Goal: Task Accomplishment & Management: Use online tool/utility

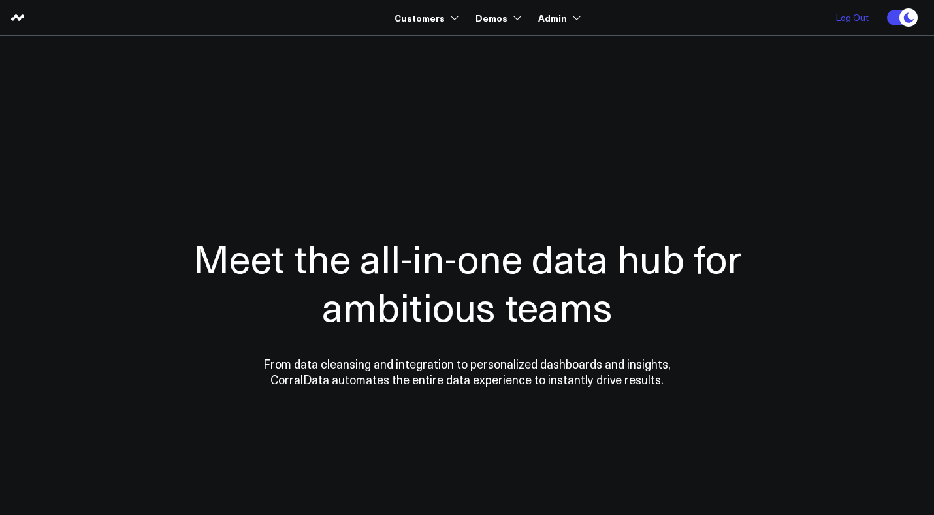
click at [858, 24] on link "Log Out" at bounding box center [852, 17] width 59 height 35
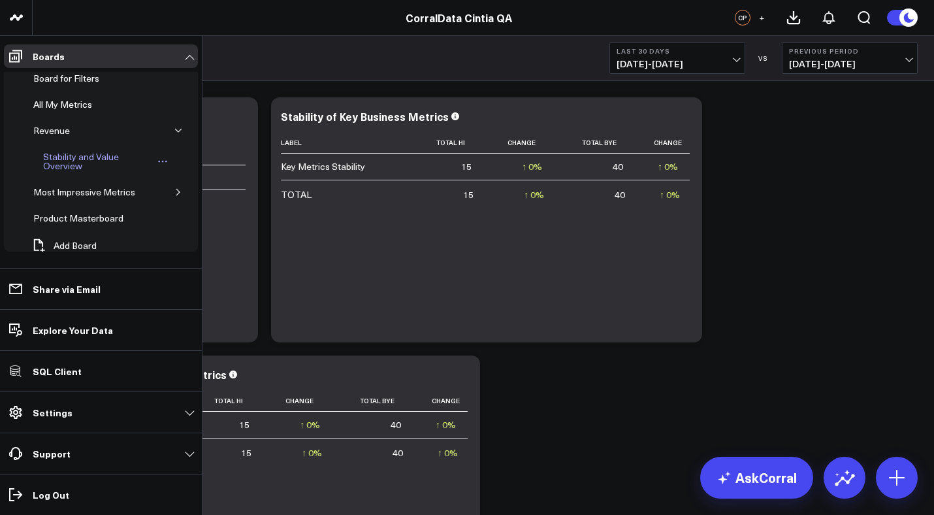
scroll to position [104, 0]
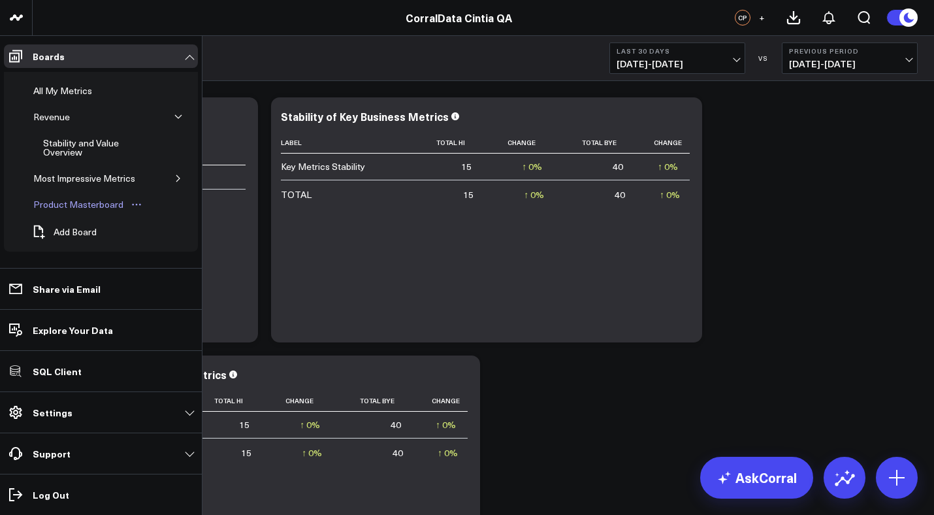
click at [99, 206] on div "Product Masterboard" at bounding box center [78, 205] width 97 height 16
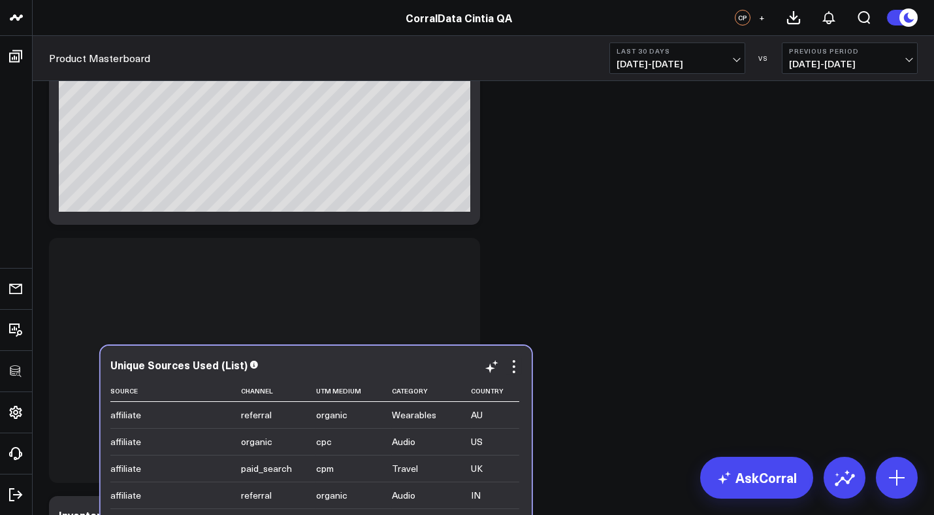
scroll to position [437, 0]
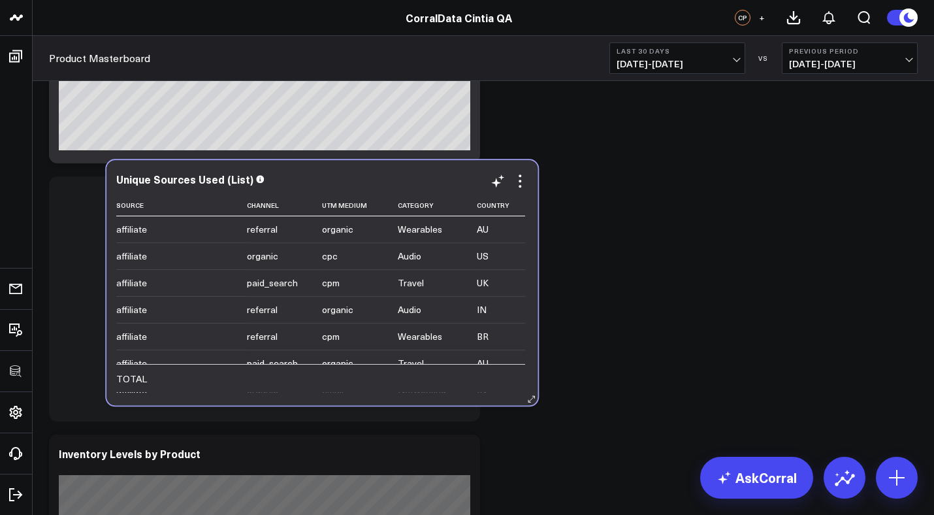
drag, startPoint x: 394, startPoint y: 196, endPoint x: 451, endPoint y: 259, distance: 85.1
click at [451, 259] on td "Audio" at bounding box center [437, 255] width 79 height 27
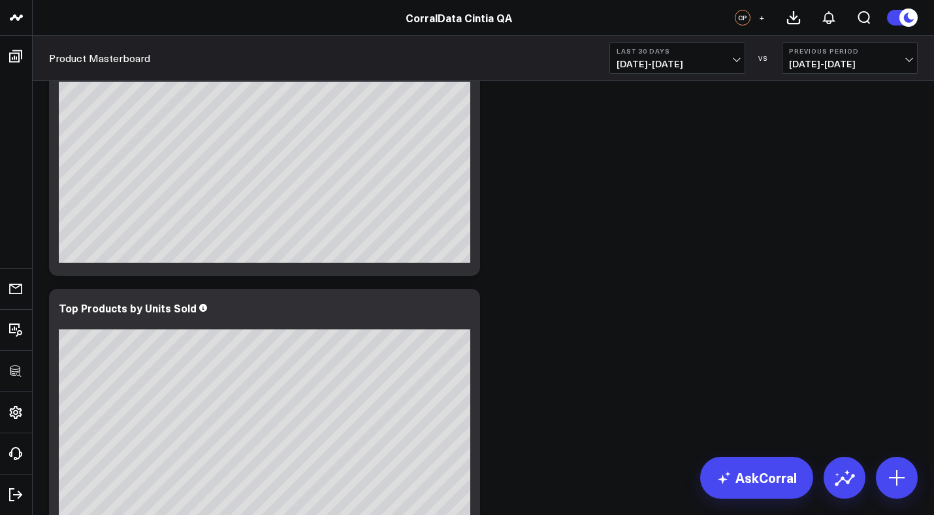
scroll to position [2867, 0]
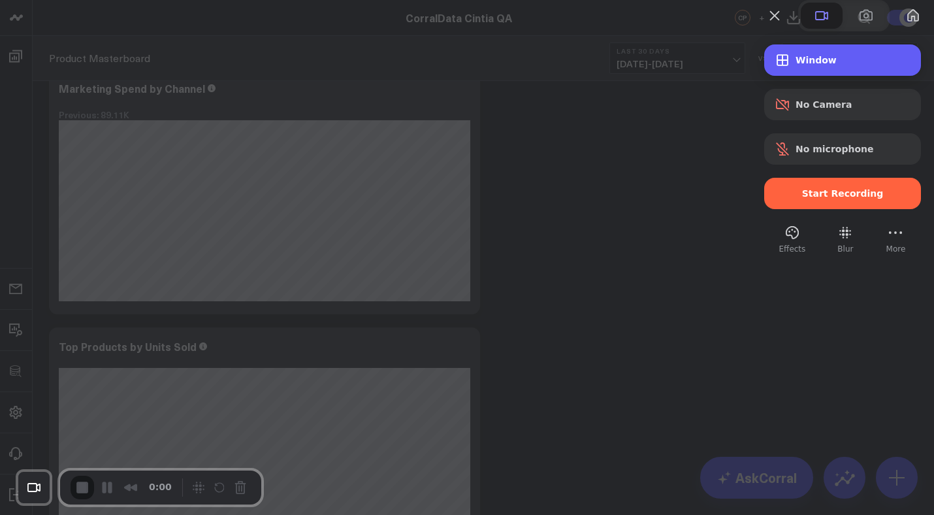
click at [820, 65] on span "Window" at bounding box center [853, 60] width 115 height 10
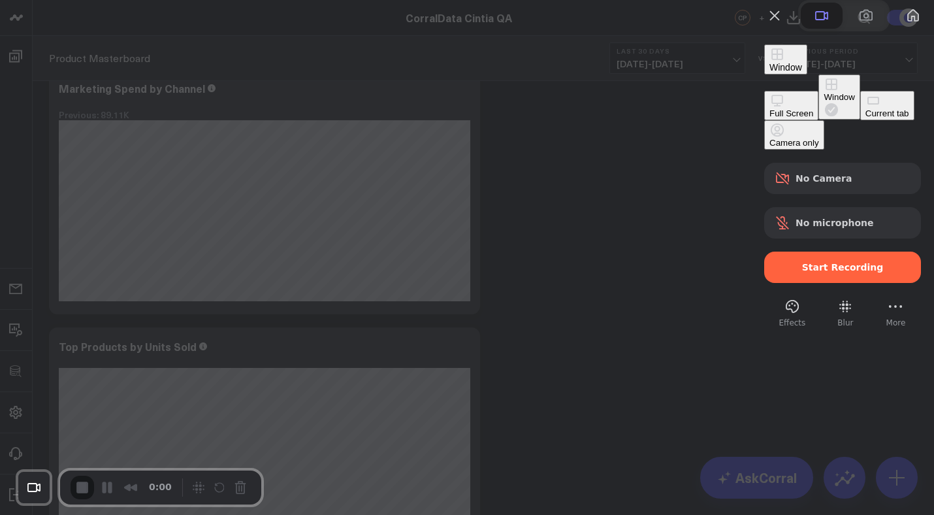
click at [860, 120] on button "Current tab" at bounding box center [887, 105] width 54 height 29
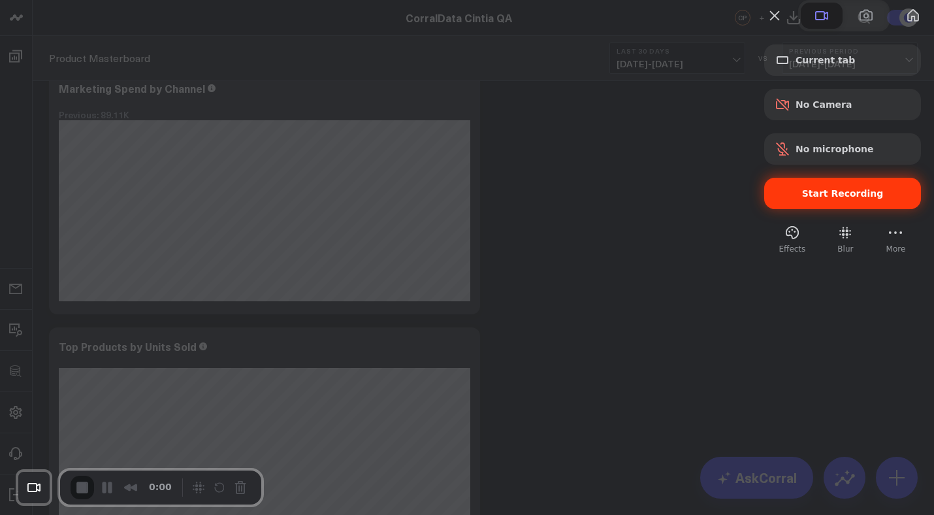
click at [802, 199] on span "Start Recording" at bounding box center [843, 193] width 82 height 10
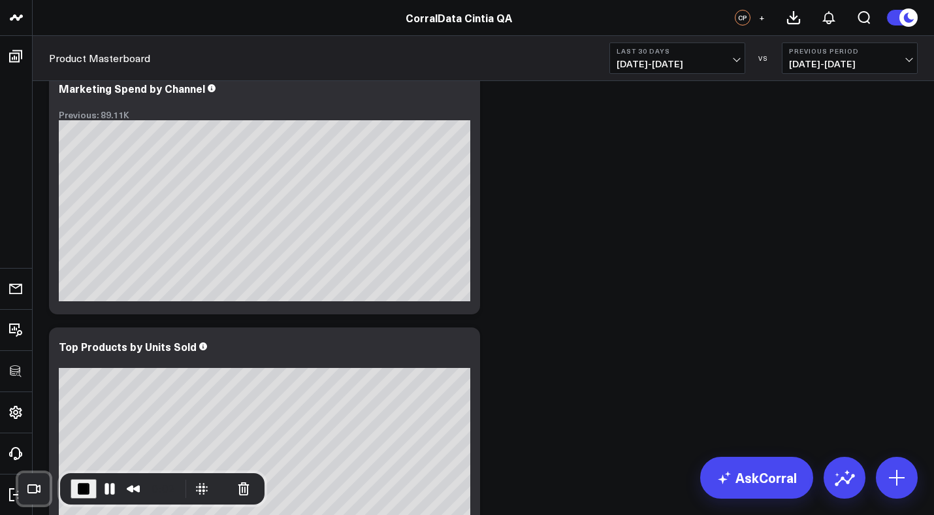
scroll to position [2983, 0]
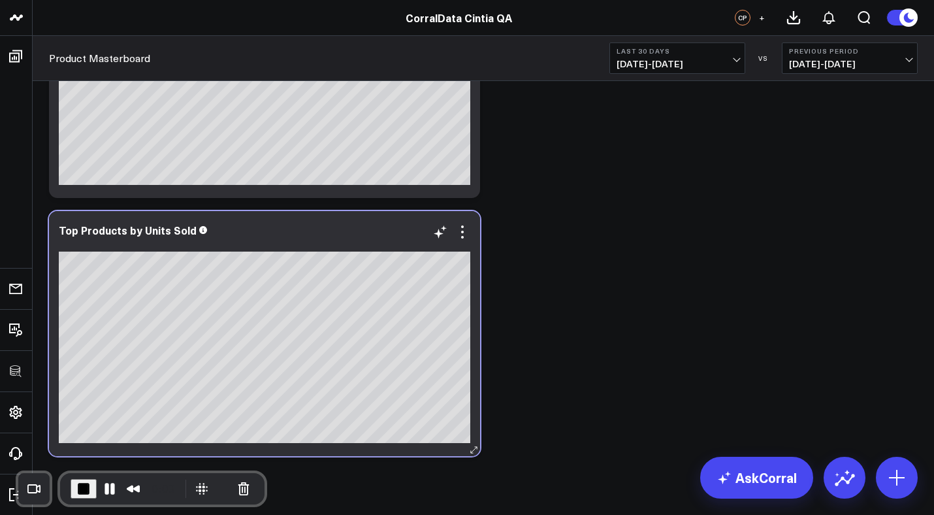
drag, startPoint x: 366, startPoint y: 244, endPoint x: 372, endPoint y: 233, distance: 12.3
click at [372, 239] on div at bounding box center [265, 243] width 412 height 9
click at [370, 214] on div "Top Products by Units Sold" at bounding box center [264, 333] width 431 height 245
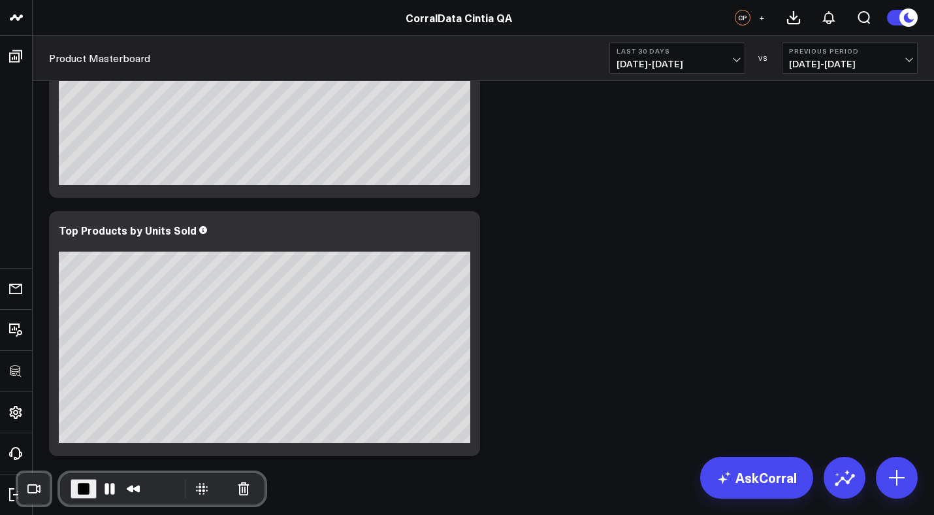
click at [379, 242] on div at bounding box center [265, 243] width 412 height 9
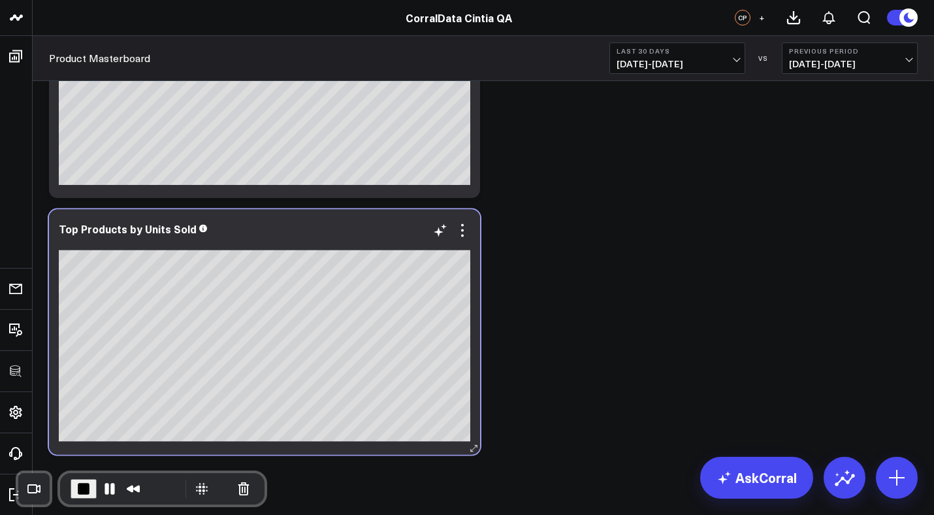
drag, startPoint x: 379, startPoint y: 241, endPoint x: 381, endPoint y: 208, distance: 32.7
click at [379, 238] on div at bounding box center [265, 242] width 412 height 9
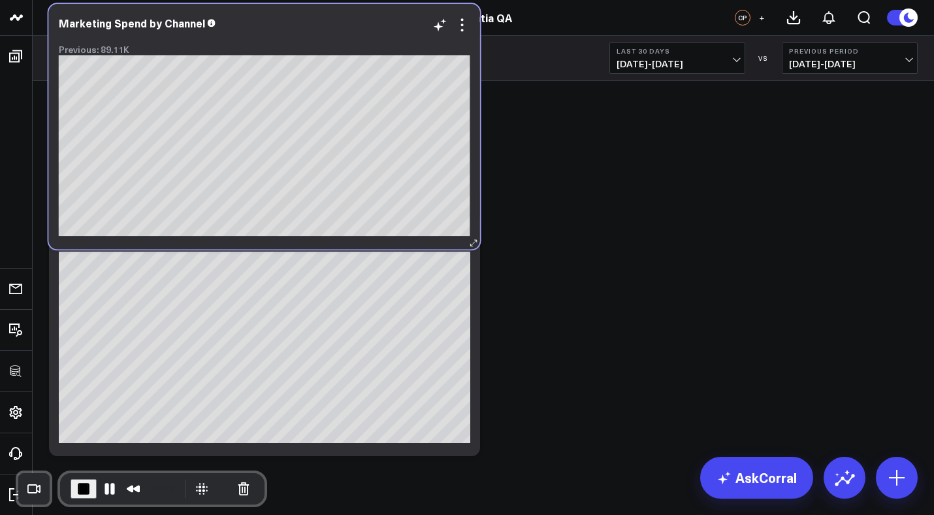
drag, startPoint x: 387, startPoint y: 188, endPoint x: 385, endPoint y: 250, distance: 62.7
click at [385, 249] on div "Marketing Spend by Channel Previous: 89.11K [fontSize:14px lineHeight:16px]emai…" at bounding box center [264, 126] width 431 height 245
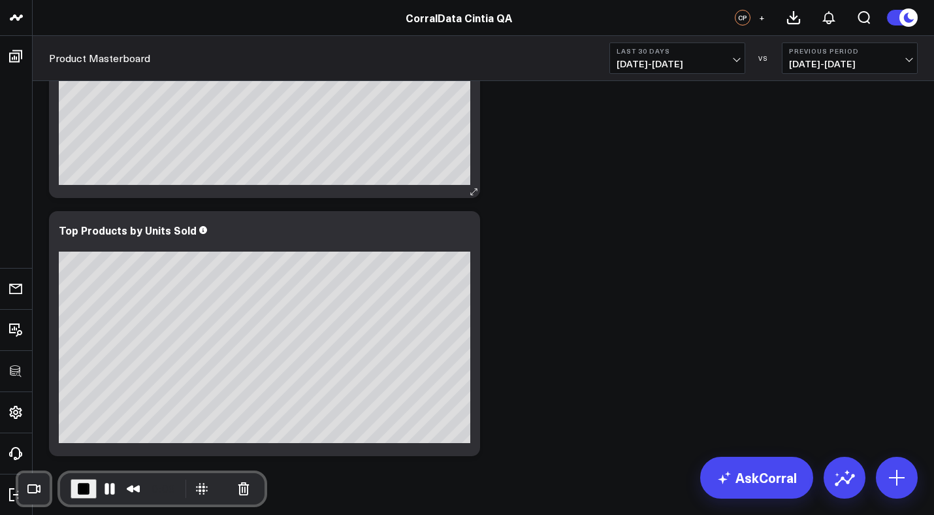
click at [385, 250] on div at bounding box center [265, 245] width 412 height 12
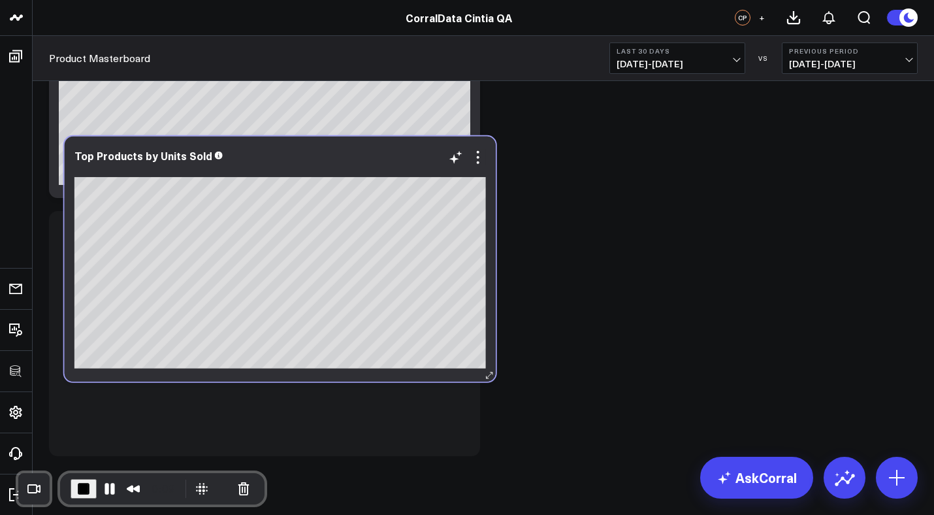
drag, startPoint x: 385, startPoint y: 250, endPoint x: 401, endPoint y: 174, distance: 78.0
click at [401, 174] on div at bounding box center [280, 171] width 412 height 12
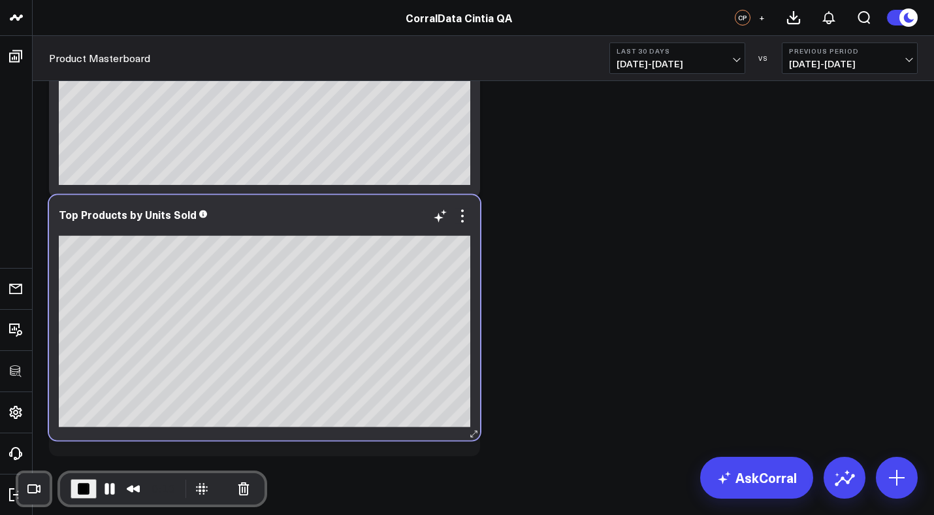
drag, startPoint x: 399, startPoint y: 235, endPoint x: 399, endPoint y: 205, distance: 29.4
click at [399, 208] on div "Top Products by Units Sold" at bounding box center [265, 214] width 412 height 12
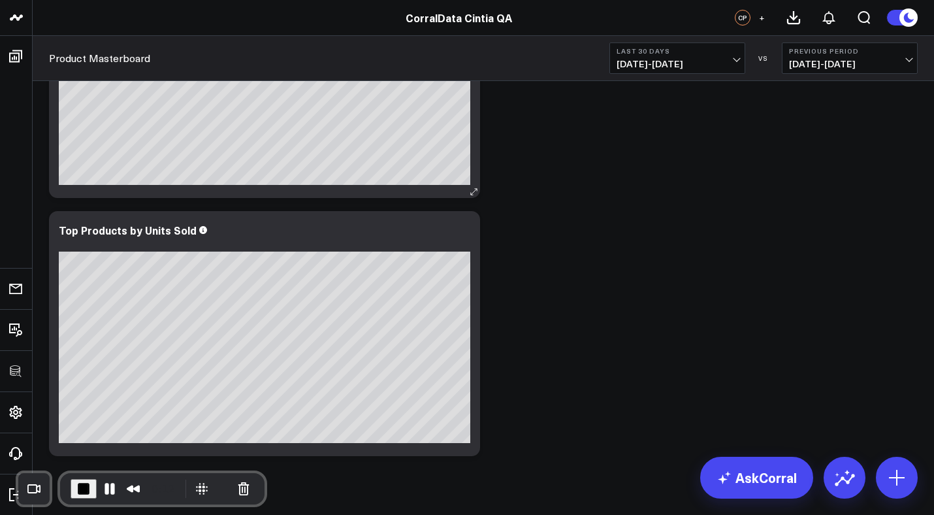
click at [82, 485] on span "End Recording" at bounding box center [84, 489] width 16 height 16
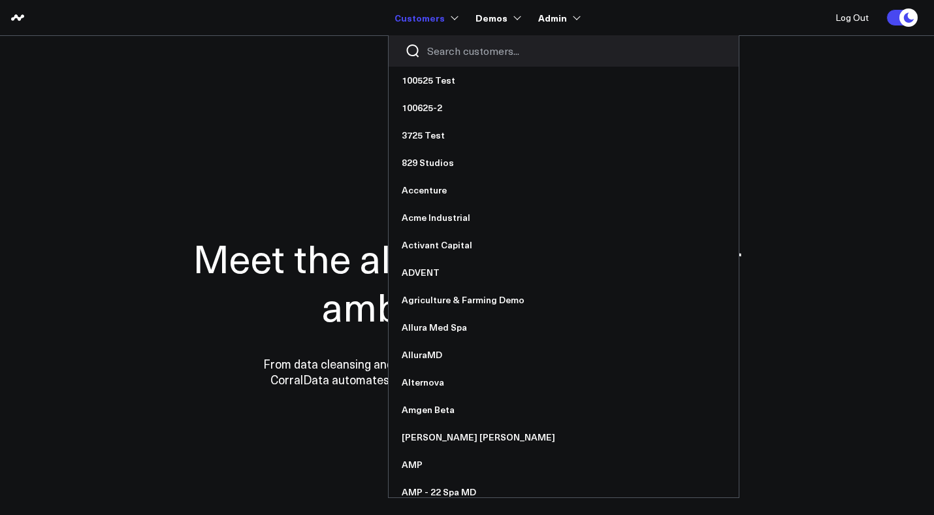
click at [442, 29] on link "Customers" at bounding box center [425, 18] width 61 height 24
click at [464, 52] on input "Search customers input" at bounding box center [574, 51] width 295 height 14
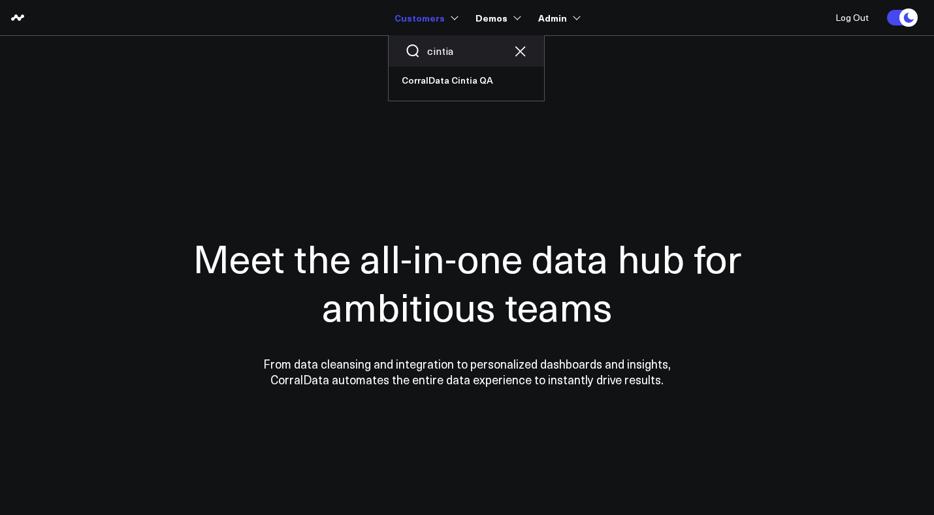
type input "cintia"
click at [446, 80] on link "CorralData Cintia QA" at bounding box center [466, 80] width 155 height 27
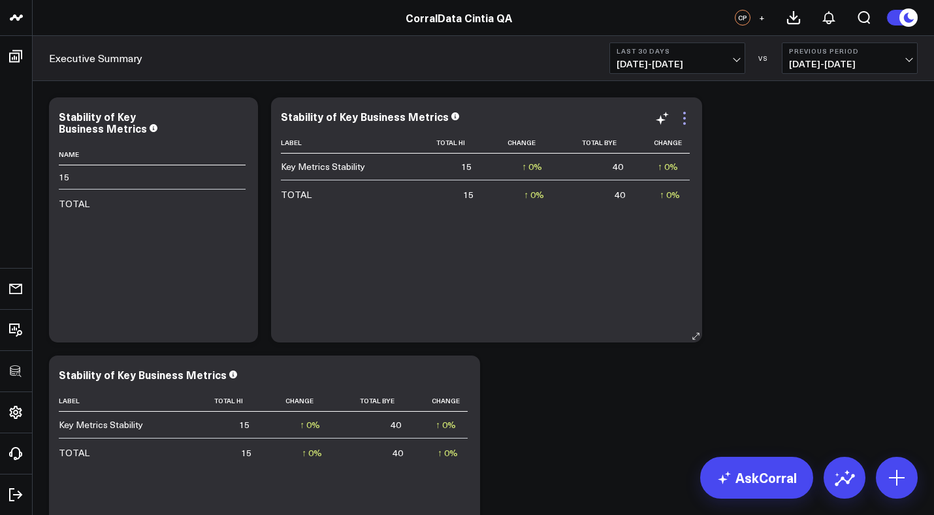
click at [687, 117] on icon at bounding box center [685, 118] width 16 height 16
click at [682, 118] on icon at bounding box center [685, 118] width 16 height 16
click at [242, 122] on icon at bounding box center [241, 118] width 16 height 16
click at [685, 122] on icon at bounding box center [684, 123] width 3 height 3
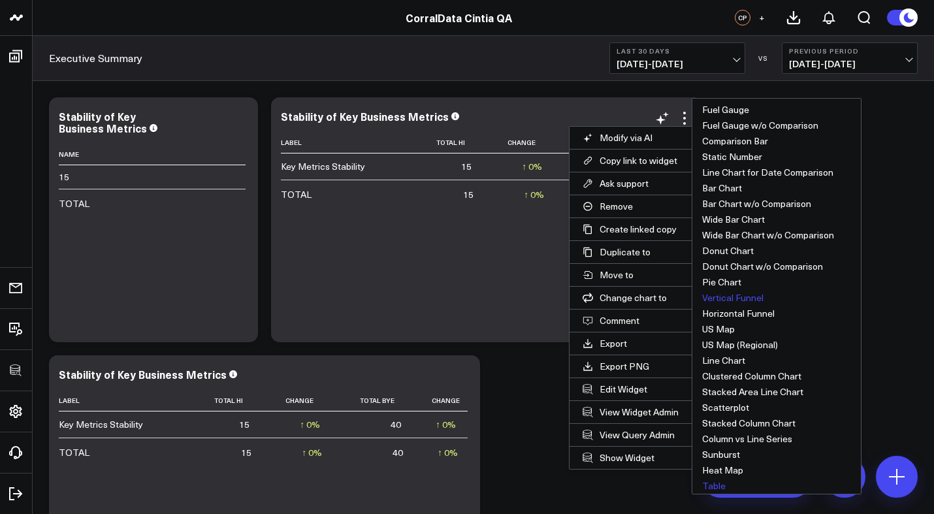
scroll to position [35, 0]
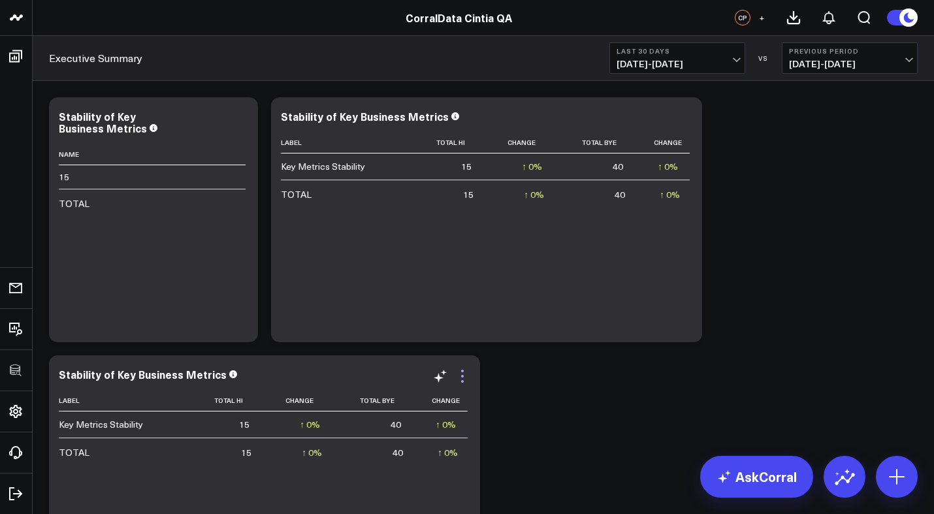
click at [461, 382] on icon at bounding box center [463, 376] width 16 height 16
click at [461, 384] on icon at bounding box center [463, 376] width 16 height 16
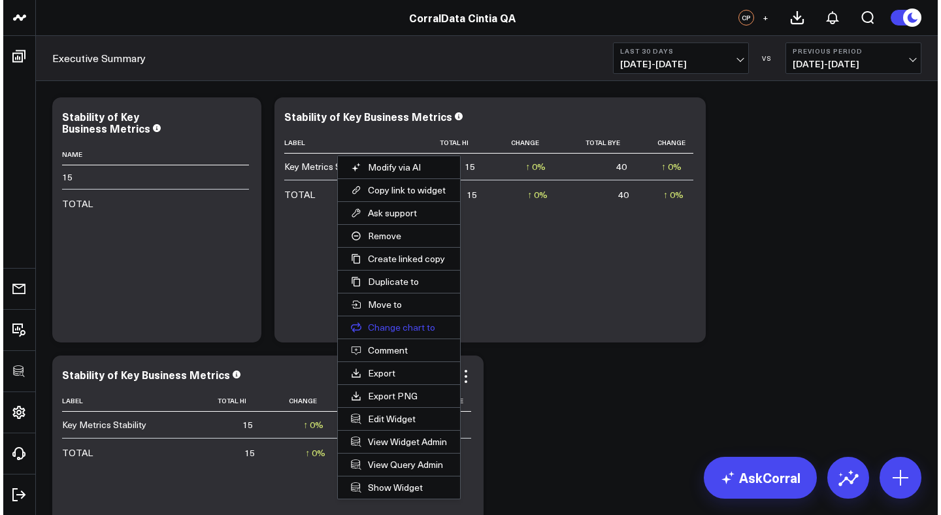
scroll to position [34, 0]
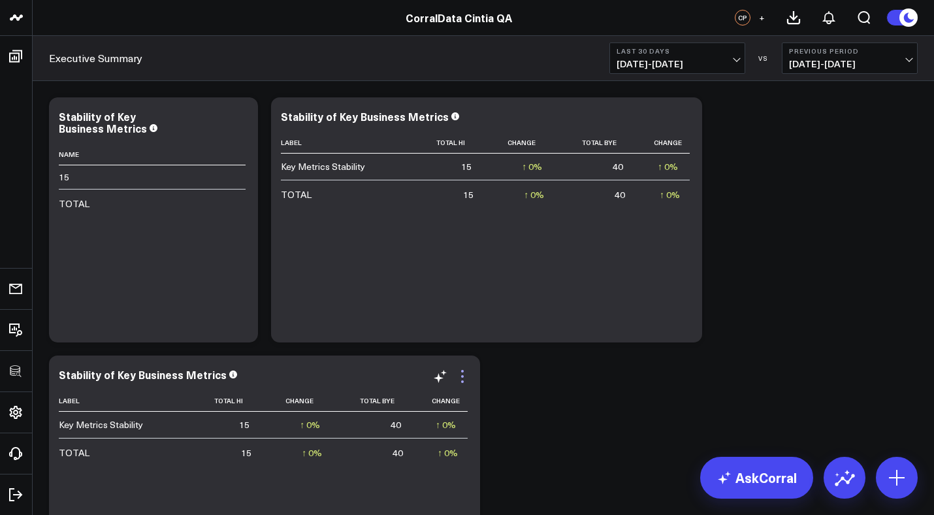
click at [464, 379] on icon at bounding box center [463, 376] width 16 height 16
click at [740, 479] on link "AskCorral" at bounding box center [756, 478] width 113 height 42
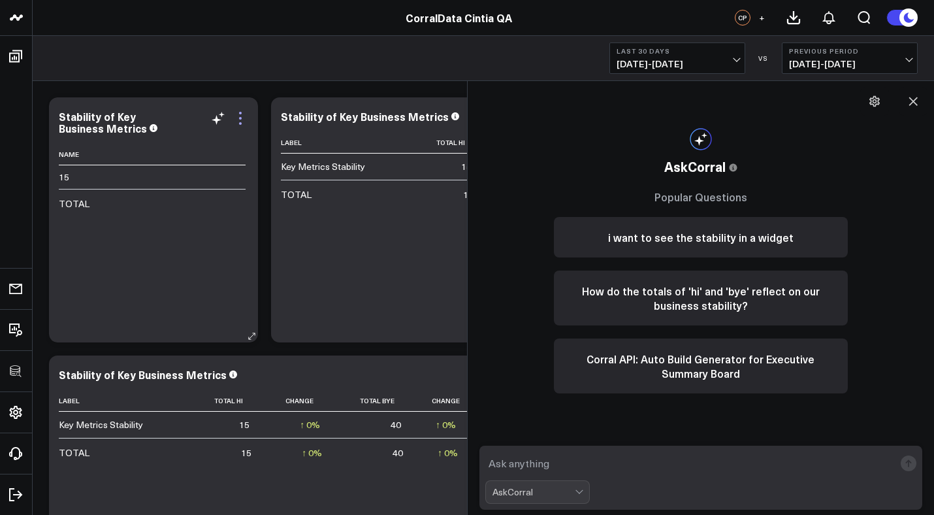
click at [241, 118] on icon at bounding box center [240, 118] width 3 height 3
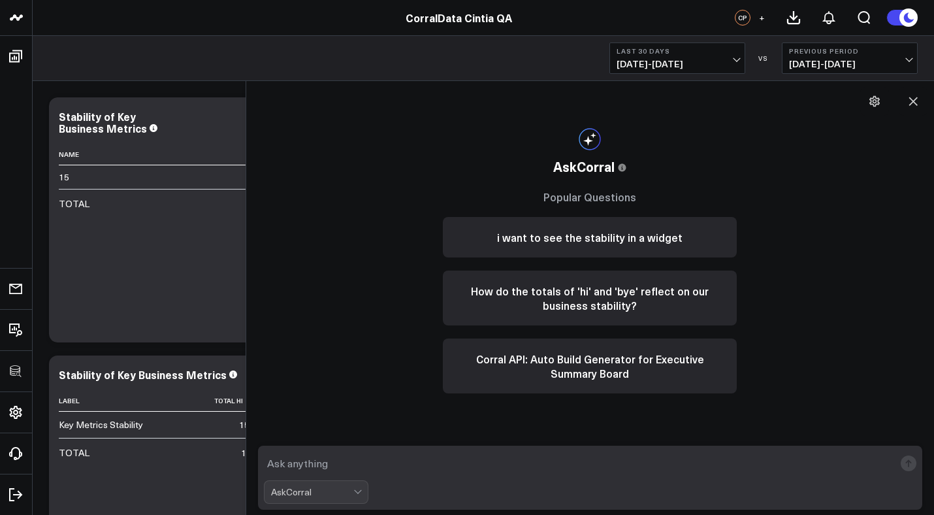
click at [238, 122] on icon at bounding box center [241, 118] width 16 height 16
click at [357, 490] on div at bounding box center [357, 490] width 7 height 7
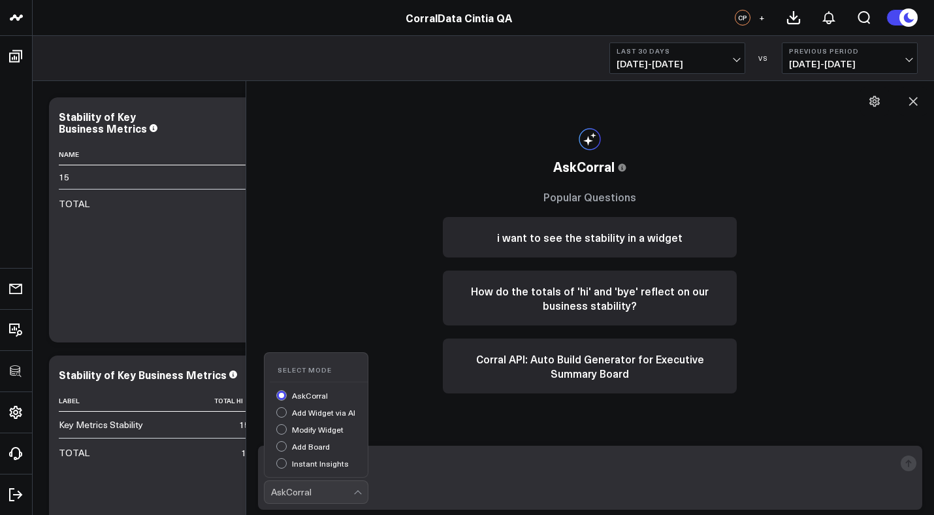
click at [334, 466] on div "Instant Insights" at bounding box center [321, 465] width 91 height 14
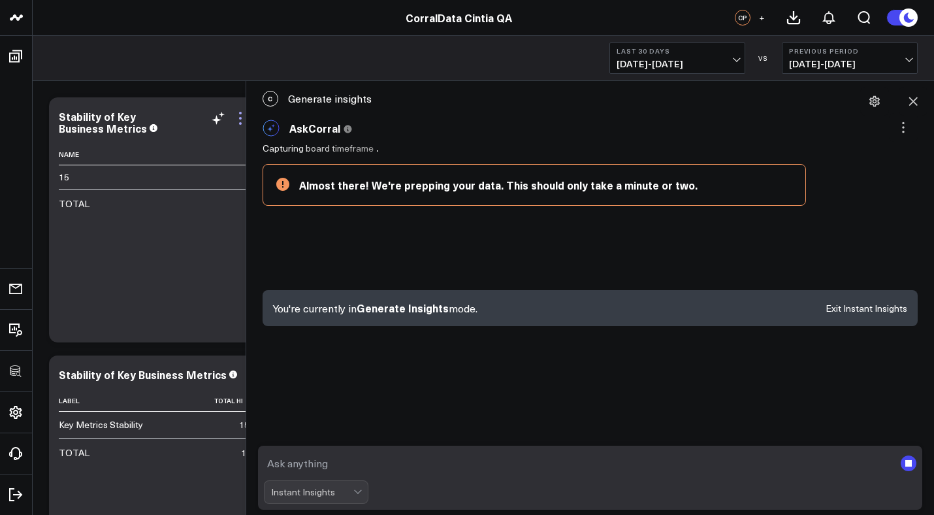
click at [239, 118] on icon at bounding box center [240, 118] width 3 height 3
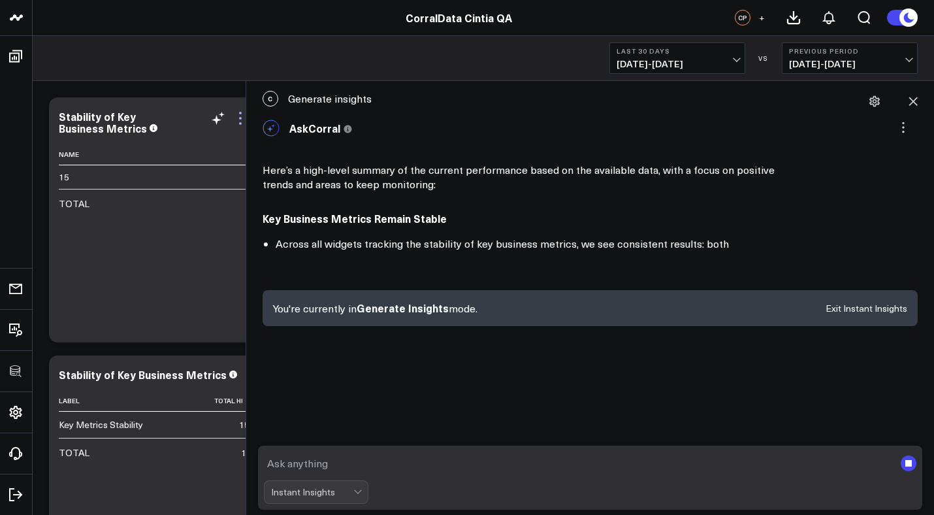
click at [241, 118] on icon at bounding box center [240, 118] width 3 height 3
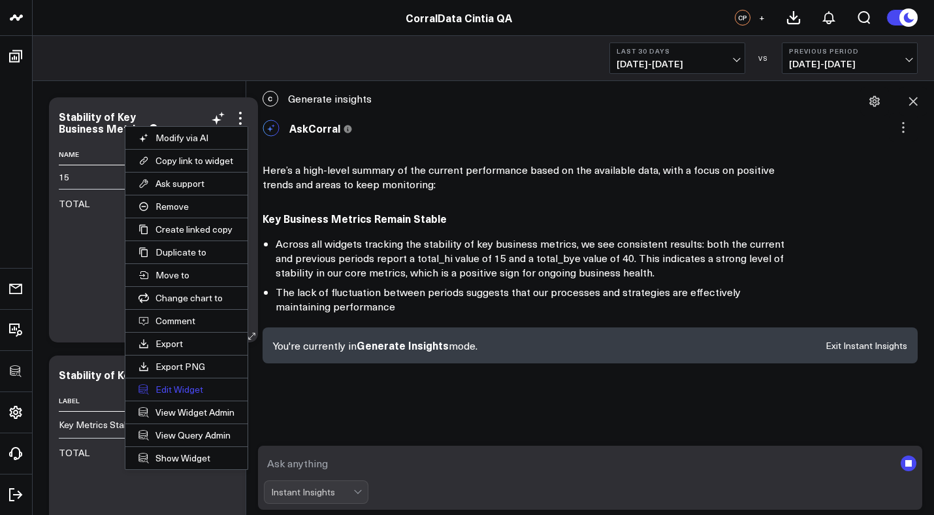
click at [186, 386] on button "Edit Widget" at bounding box center [186, 389] width 122 height 22
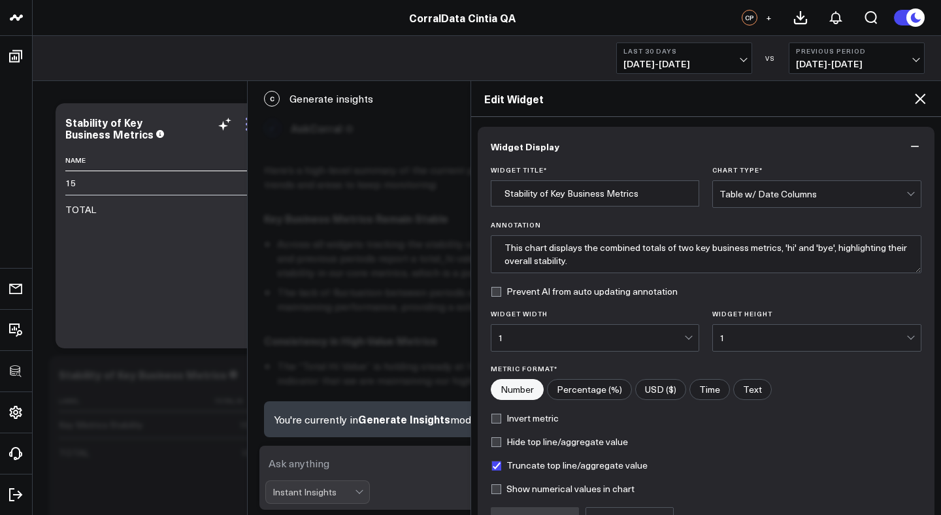
click at [244, 127] on icon at bounding box center [247, 124] width 16 height 16
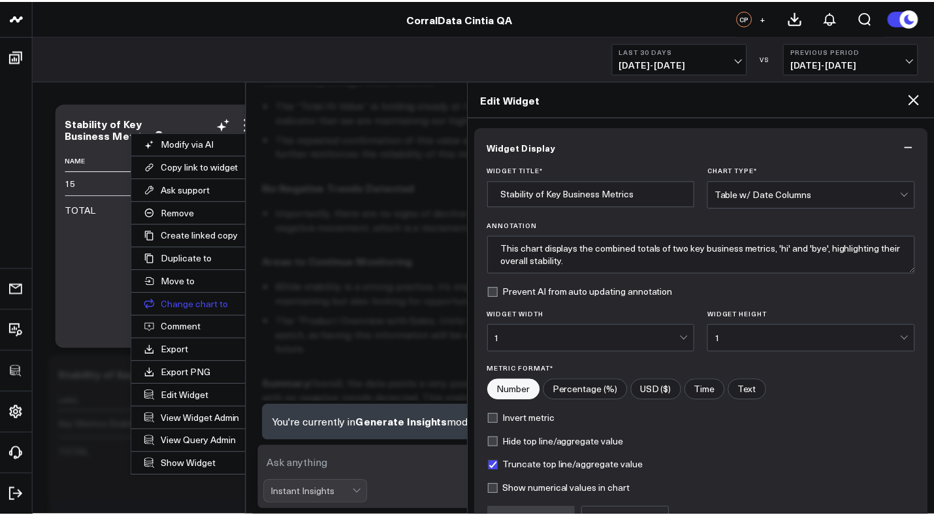
scroll to position [337, 0]
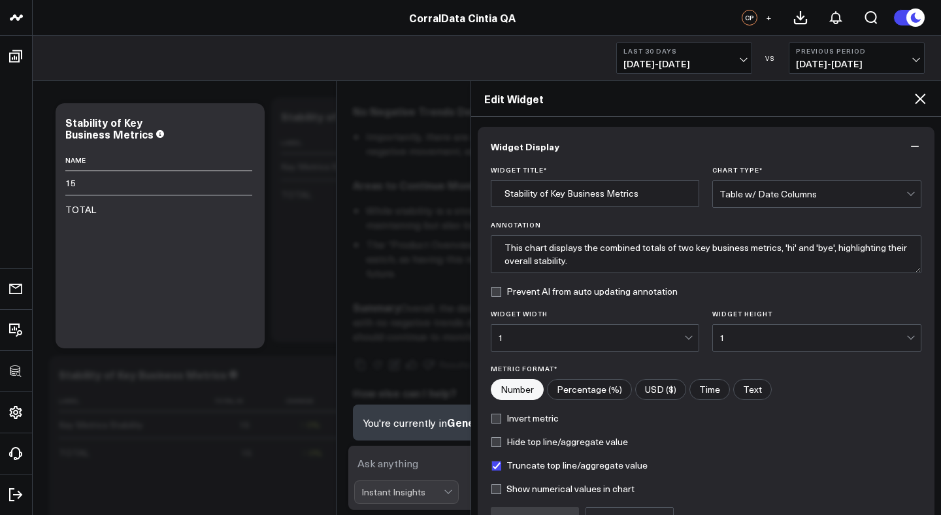
click at [247, 125] on icon at bounding box center [247, 124] width 3 height 3
click at [922, 102] on icon at bounding box center [920, 98] width 10 height 10
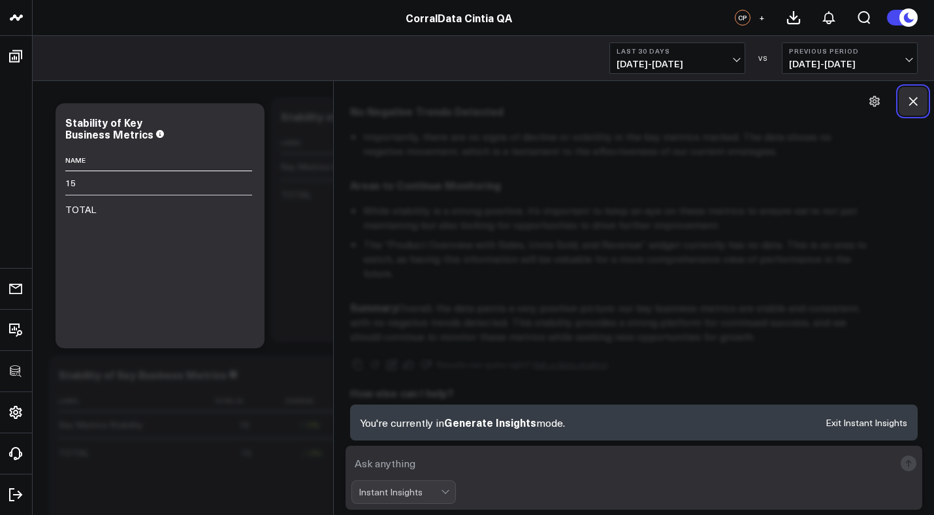
click at [919, 100] on icon at bounding box center [913, 101] width 13 height 13
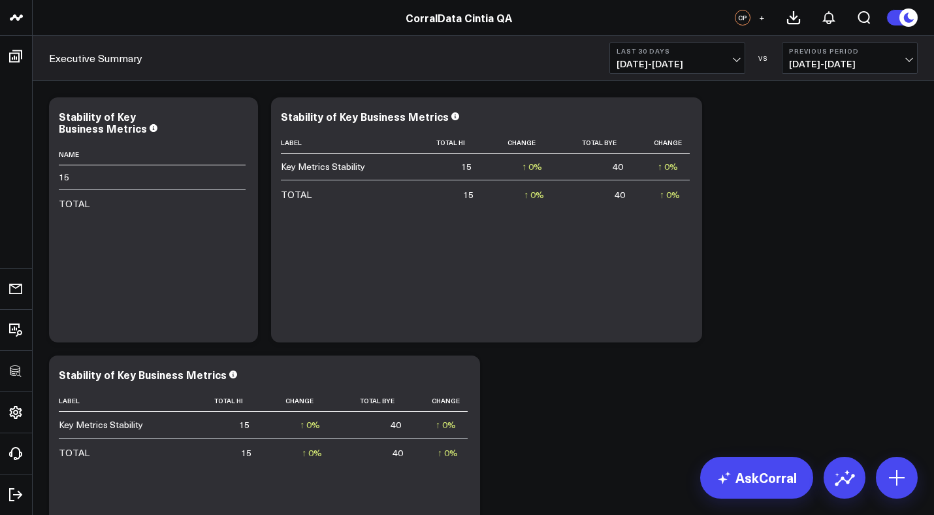
scroll to position [302, 0]
click at [240, 117] on icon at bounding box center [240, 118] width 3 height 3
click at [723, 479] on use at bounding box center [724, 477] width 13 height 13
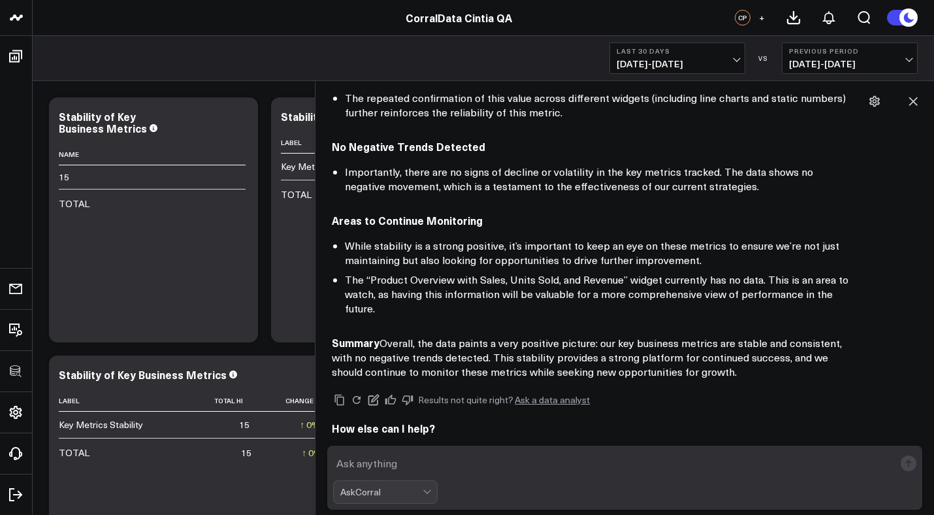
click at [238, 122] on icon at bounding box center [241, 118] width 16 height 16
drag, startPoint x: 293, startPoint y: 297, endPoint x: 419, endPoint y: 252, distance: 134.1
click at [245, 119] on icon at bounding box center [241, 118] width 16 height 16
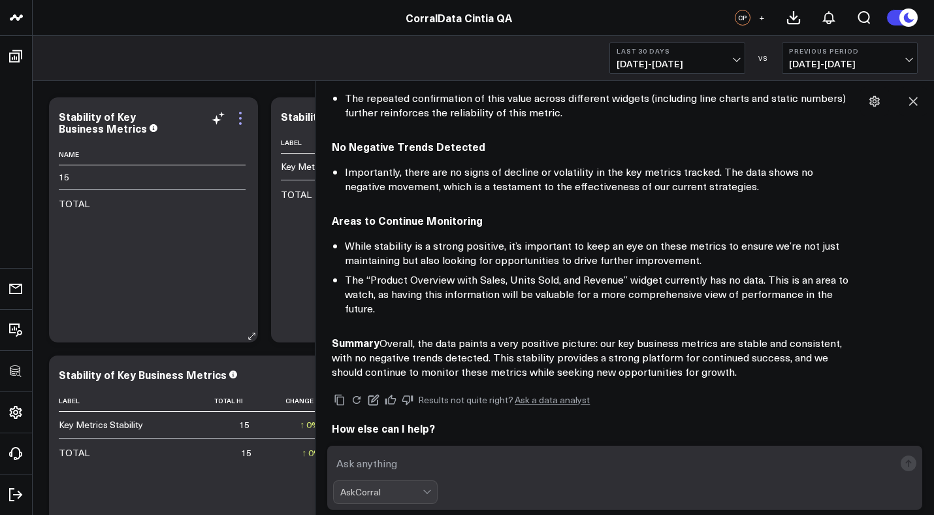
click at [242, 116] on icon at bounding box center [241, 118] width 16 height 16
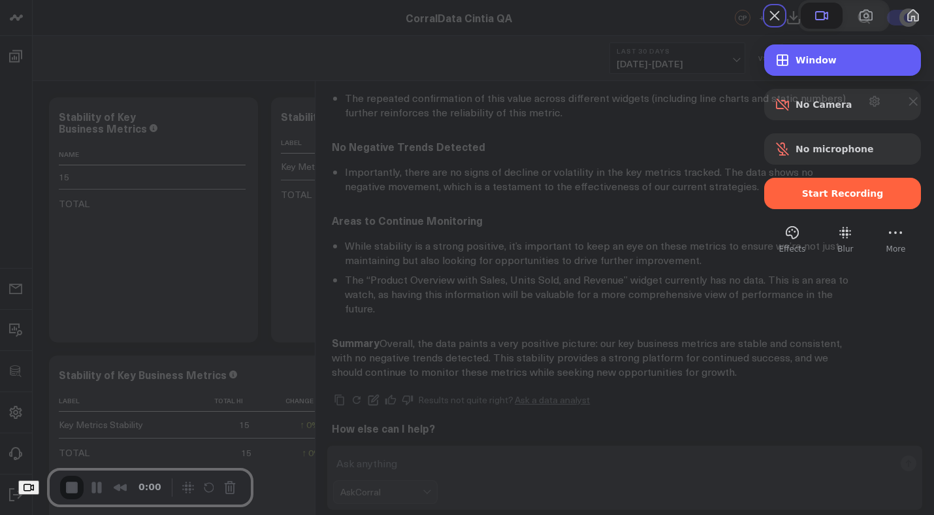
click at [791, 76] on div "Window" at bounding box center [842, 59] width 157 height 31
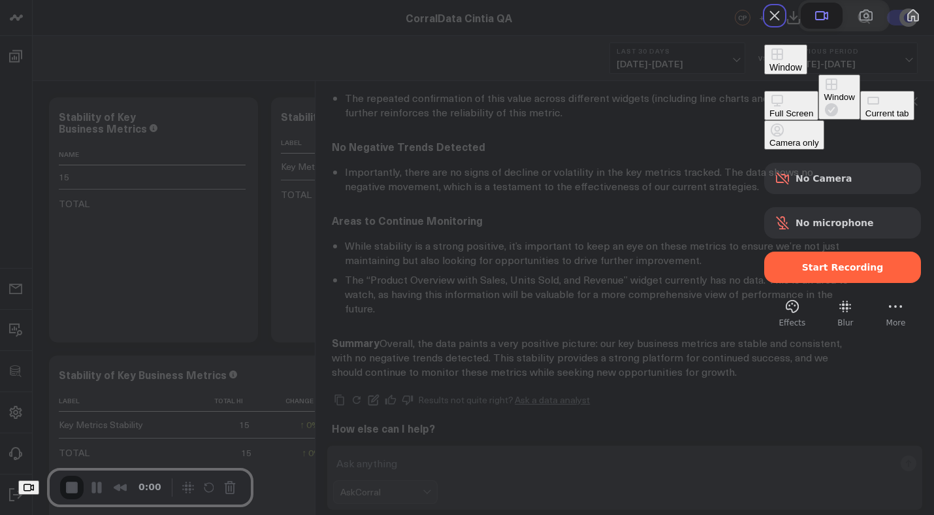
click at [866, 118] on div "Current tab" at bounding box center [888, 113] width 44 height 10
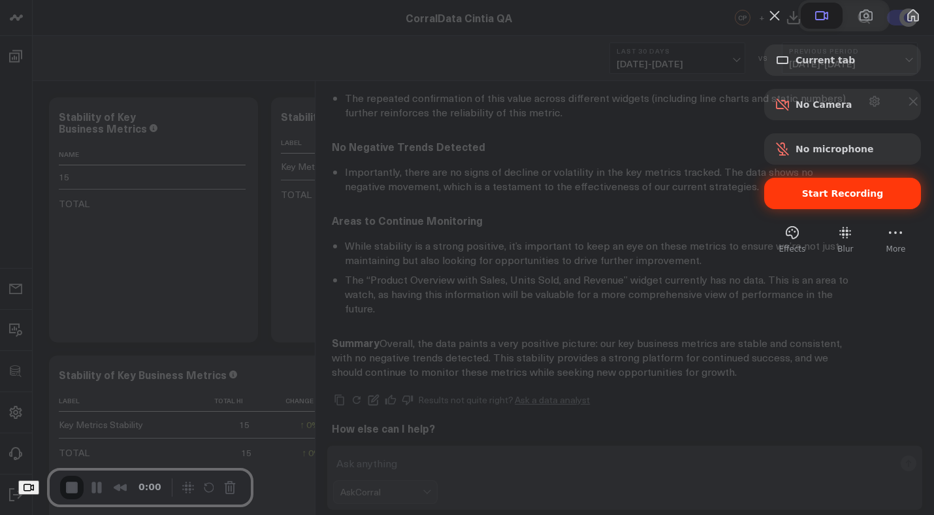
click at [781, 199] on span "Start Recording" at bounding box center [843, 193] width 136 height 10
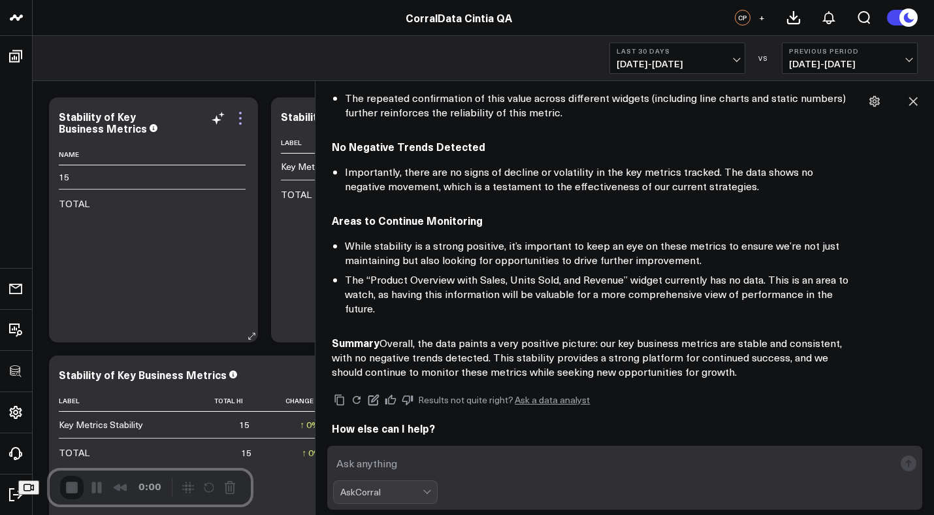
click at [238, 119] on icon at bounding box center [241, 118] width 16 height 16
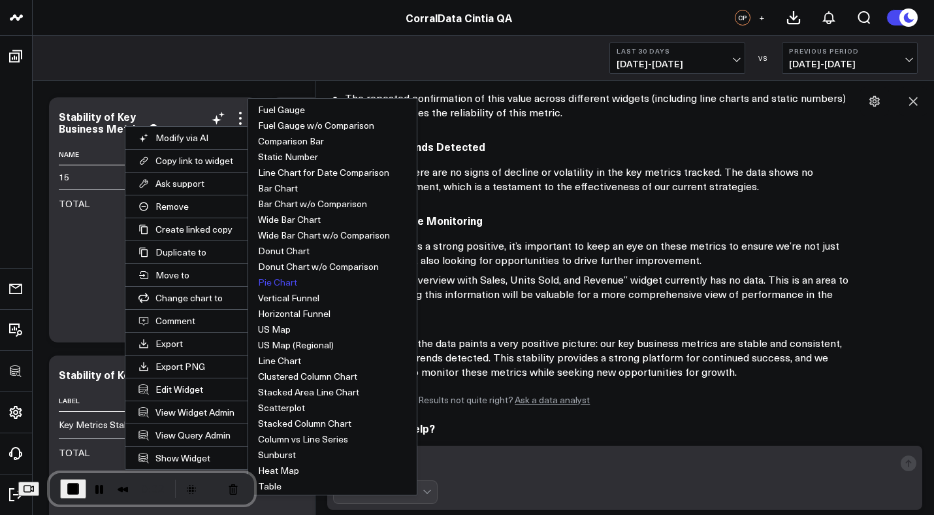
click at [271, 284] on button "Pie Chart" at bounding box center [332, 282] width 169 height 16
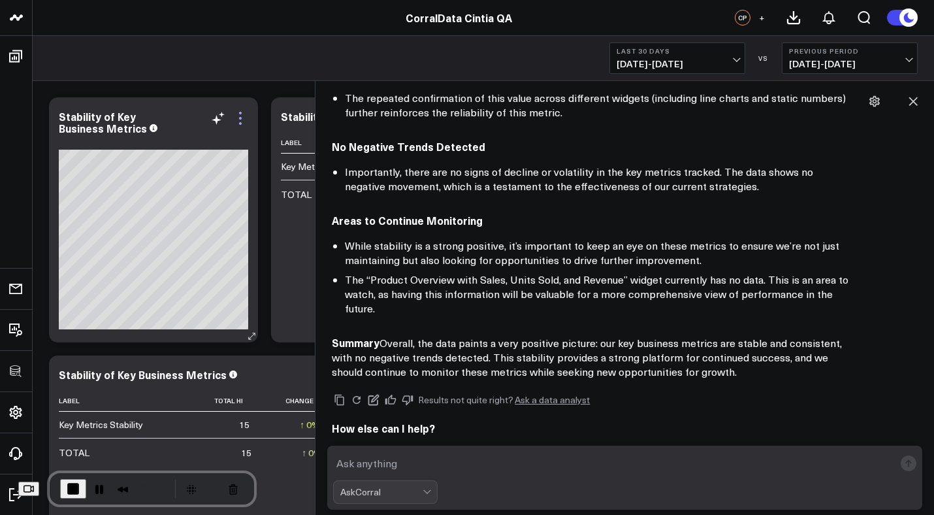
click at [240, 118] on icon at bounding box center [240, 118] width 3 height 3
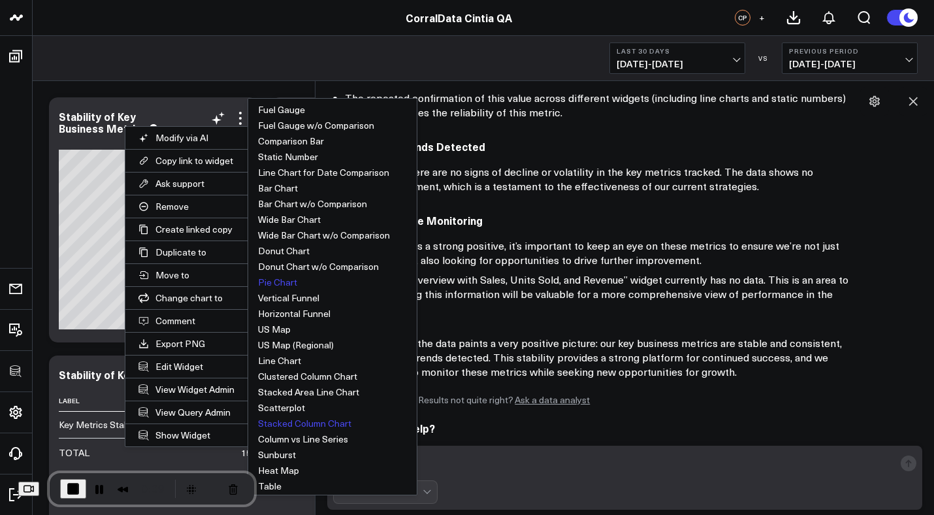
click at [319, 427] on button "Stacked Column Chart" at bounding box center [332, 424] width 169 height 16
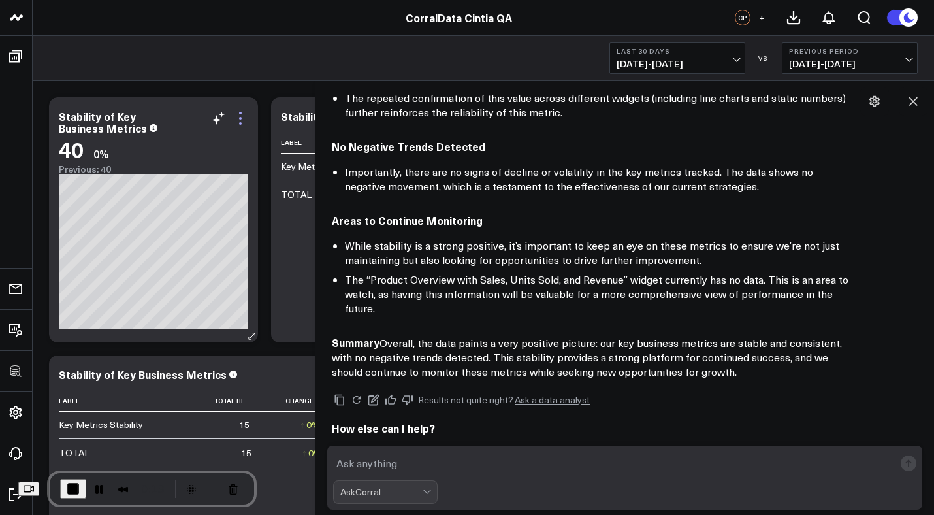
click at [239, 115] on icon at bounding box center [241, 118] width 16 height 16
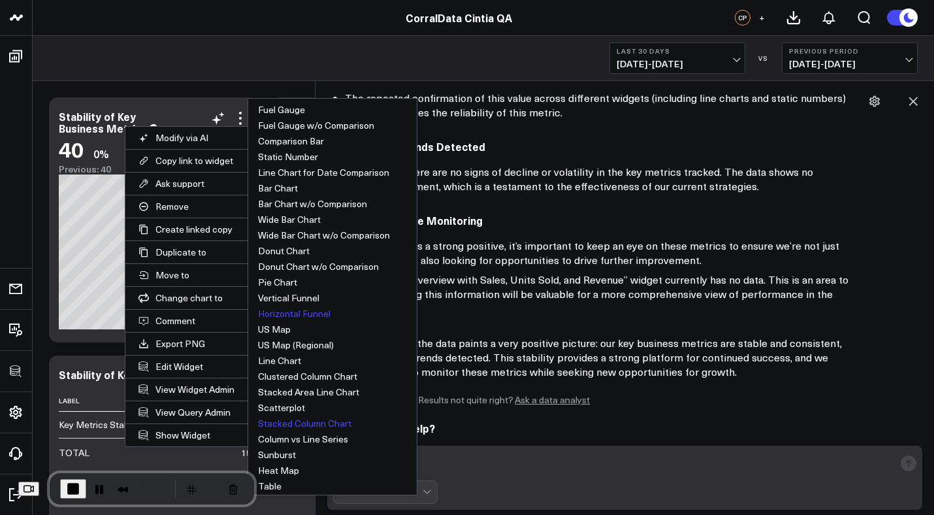
click at [284, 315] on button "Horizontal Funnel" at bounding box center [332, 314] width 169 height 16
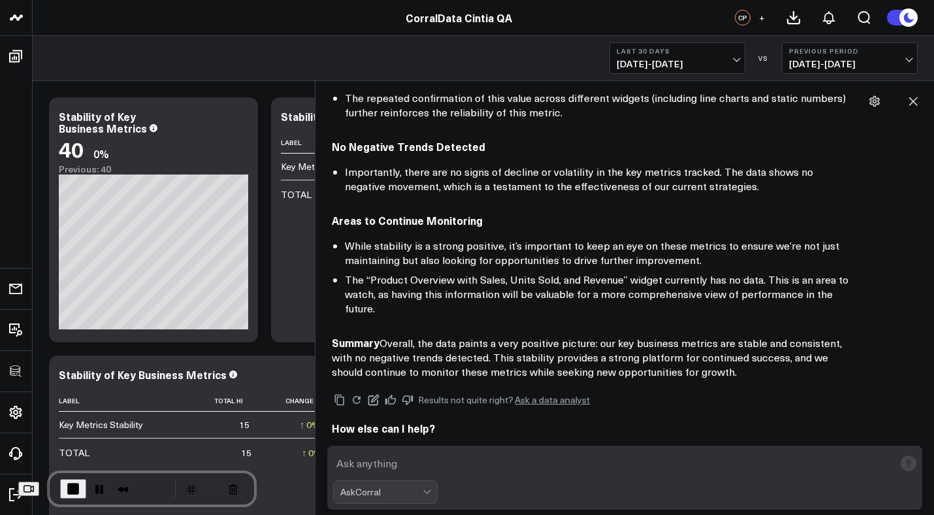
click at [81, 492] on span "End Recording" at bounding box center [73, 489] width 16 height 16
click at [238, 122] on icon at bounding box center [241, 118] width 16 height 16
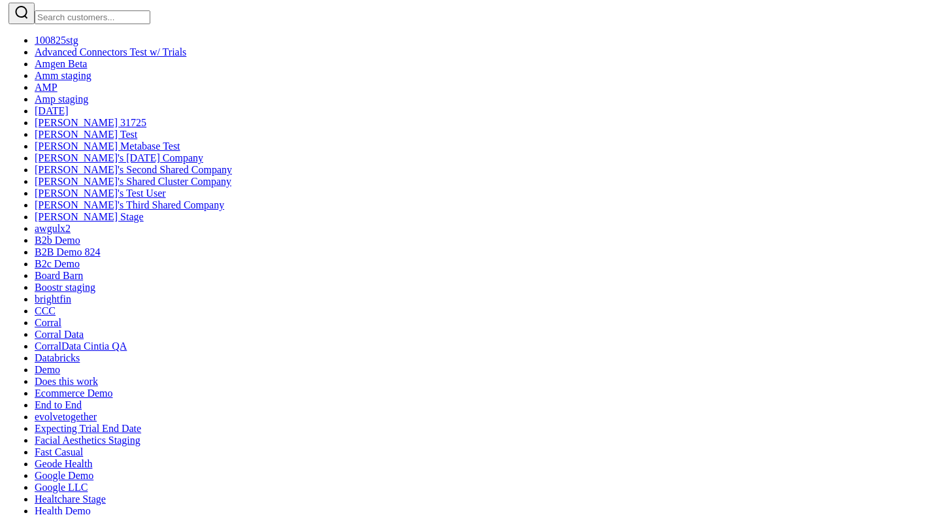
scroll to position [5, 0]
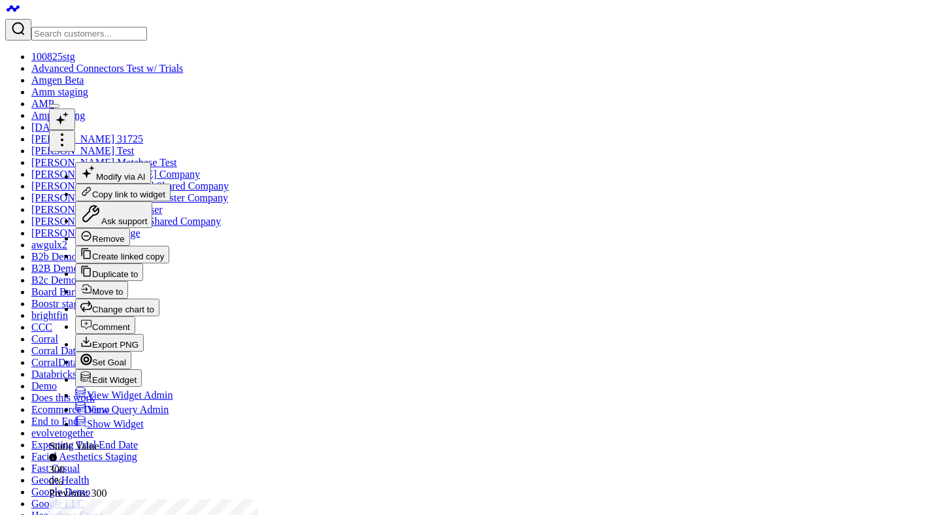
click at [70, 132] on icon at bounding box center [62, 140] width 16 height 16
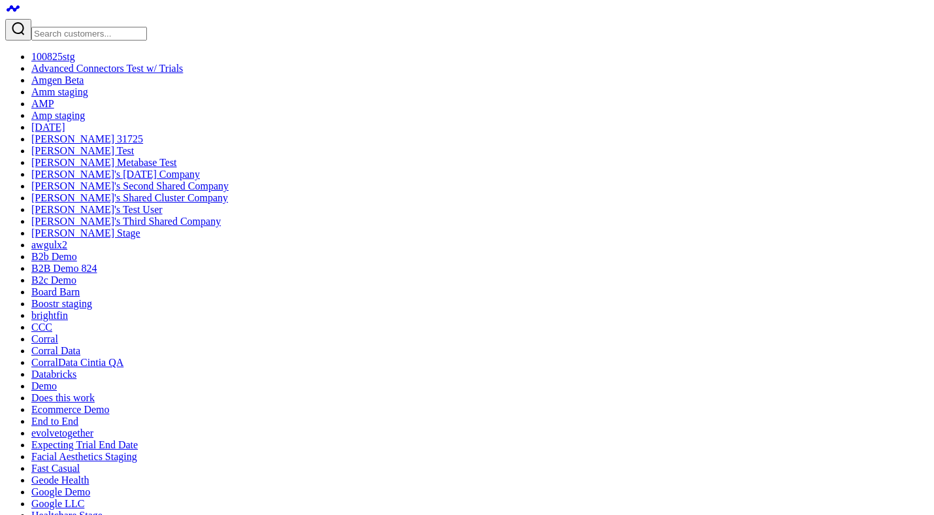
drag, startPoint x: 250, startPoint y: 384, endPoint x: 437, endPoint y: 382, distance: 186.9
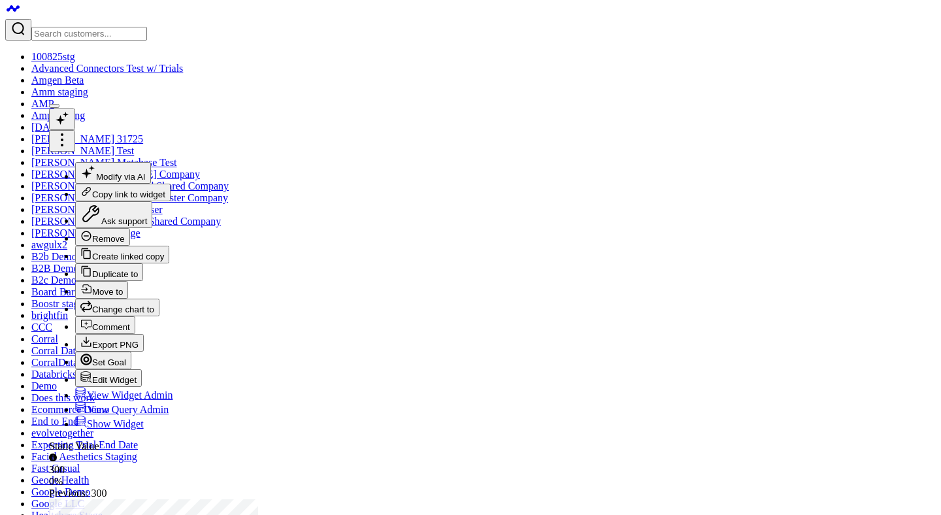
click at [63, 139] on icon at bounding box center [62, 140] width 3 height 3
